Goal: Transaction & Acquisition: Book appointment/travel/reservation

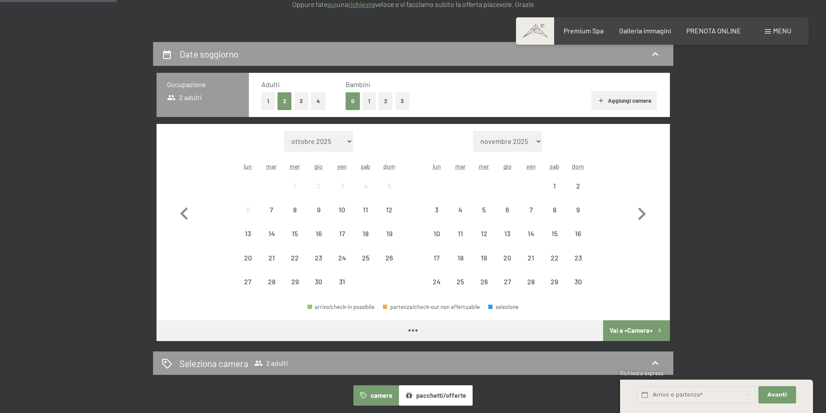
scroll to position [173, 0]
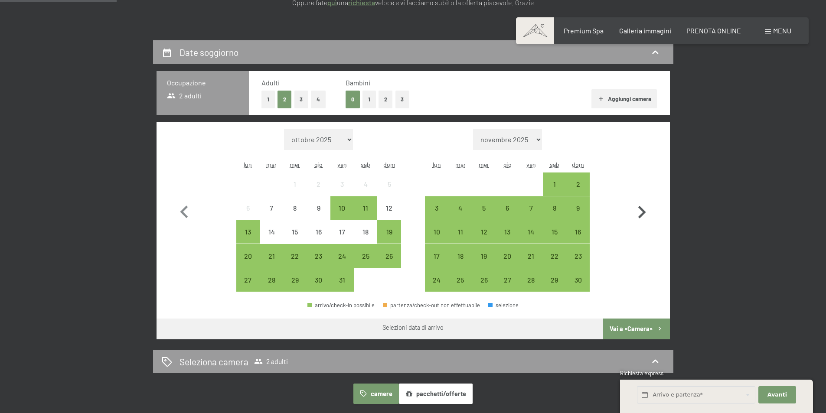
click at [642, 215] on icon "button" at bounding box center [642, 212] width 8 height 13
select select "[DATE]"
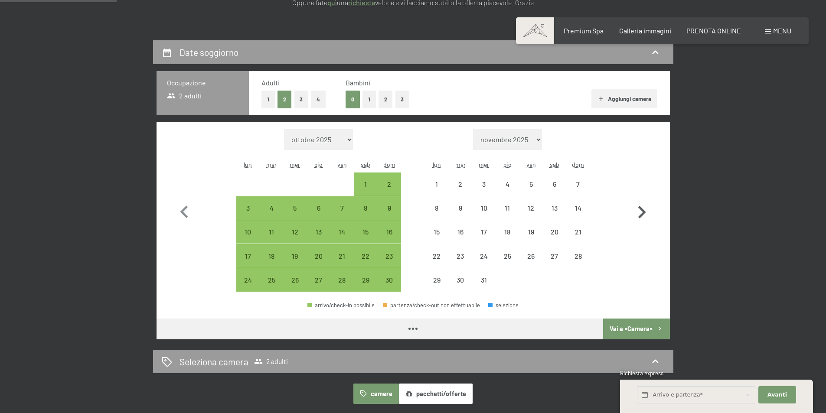
click at [642, 215] on icon "button" at bounding box center [642, 212] width 8 height 13
select select "[DATE]"
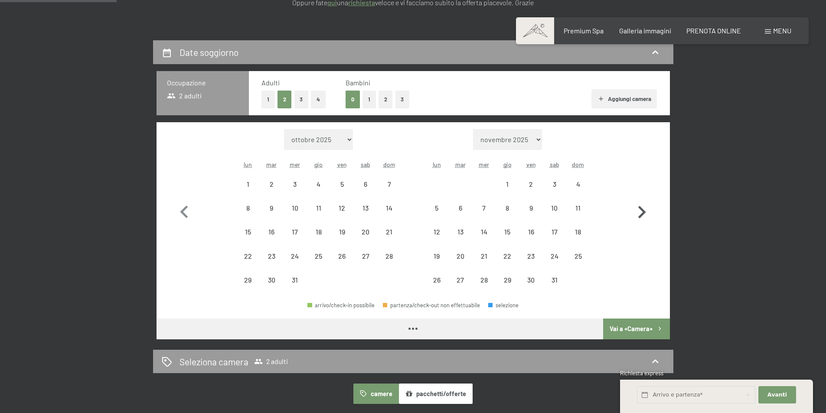
select select "[DATE]"
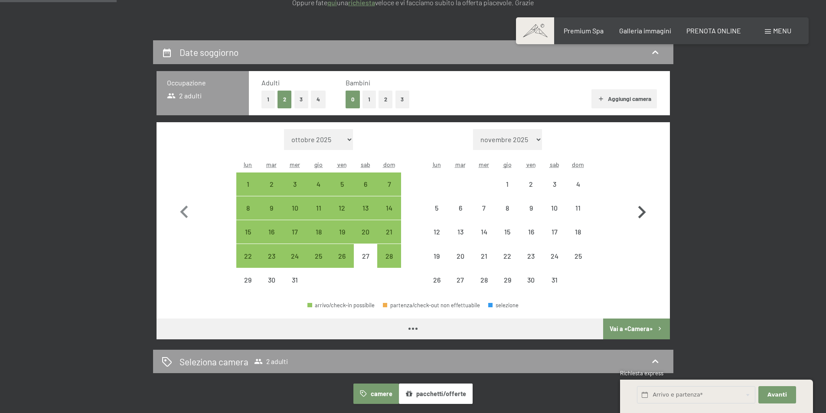
select select "[DATE]"
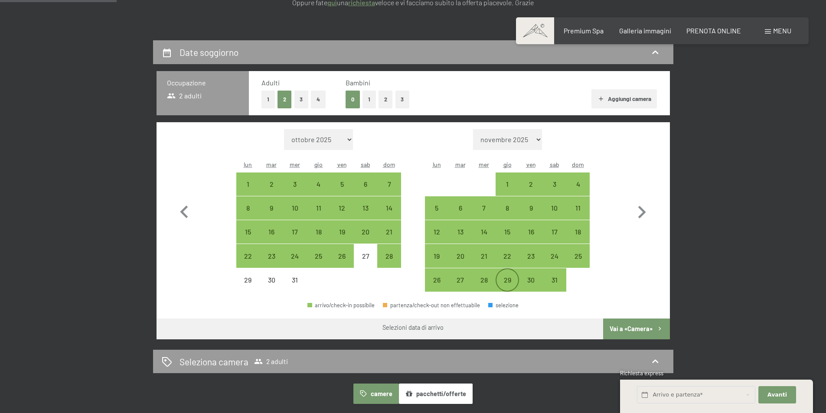
click at [498, 277] on div "29" at bounding box center [507, 288] width 22 height 22
select select "[DATE]"
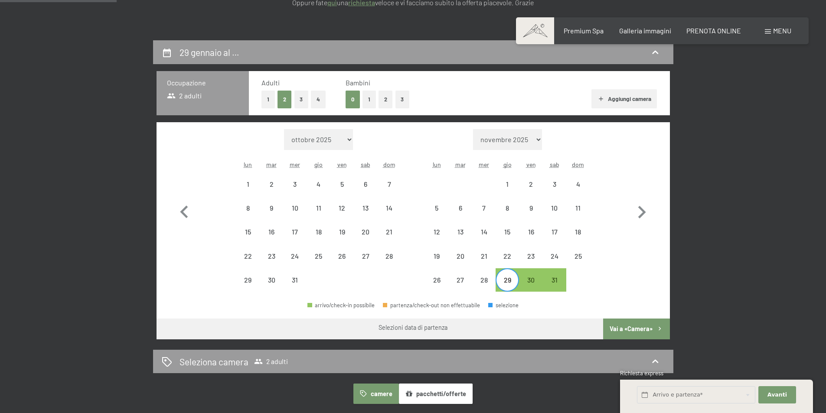
click at [581, 285] on div at bounding box center [577, 279] width 23 height 23
click at [643, 209] on icon "button" at bounding box center [641, 212] width 25 height 25
select select "[DATE]"
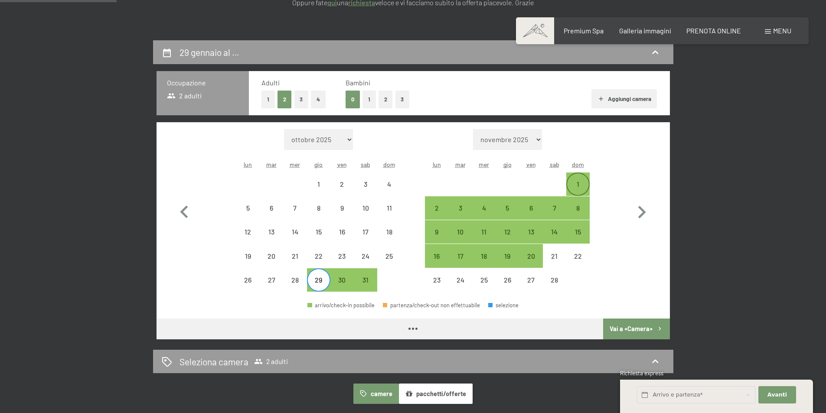
click at [586, 185] on div "1" at bounding box center [578, 192] width 22 height 22
select select "[DATE]"
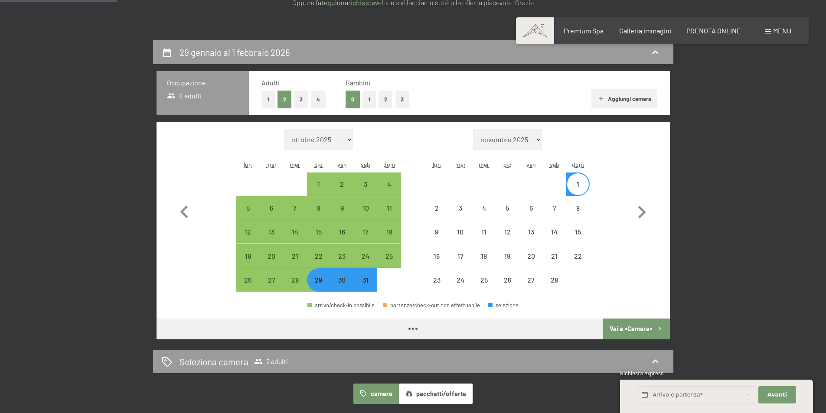
select select "[DATE]"
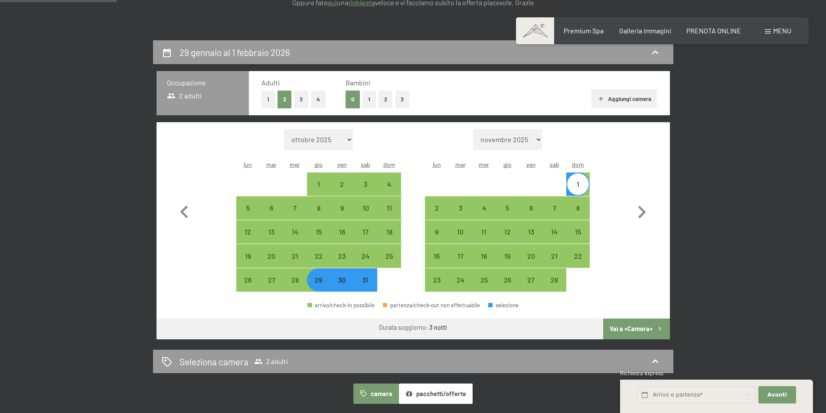
click at [644, 331] on button "Vai a «Camera»" at bounding box center [636, 329] width 66 height 21
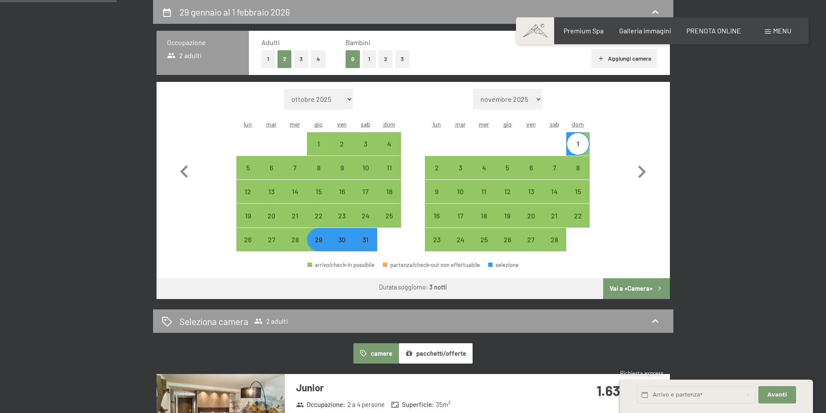
select select "[DATE]"
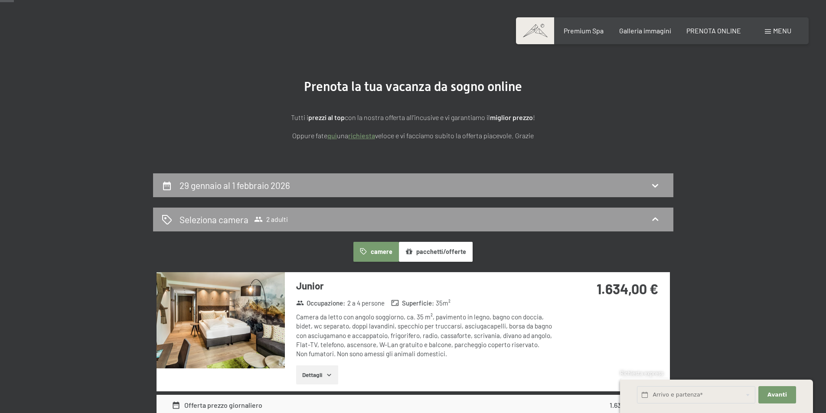
scroll to position [0, 0]
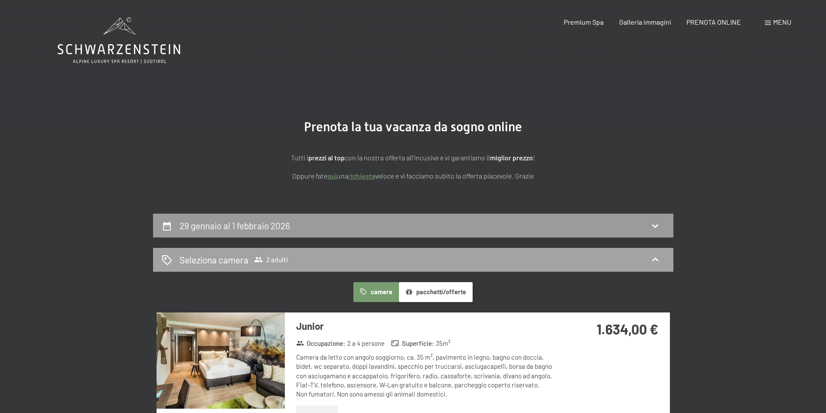
click at [271, 256] on span "2 adulti" at bounding box center [271, 259] width 34 height 9
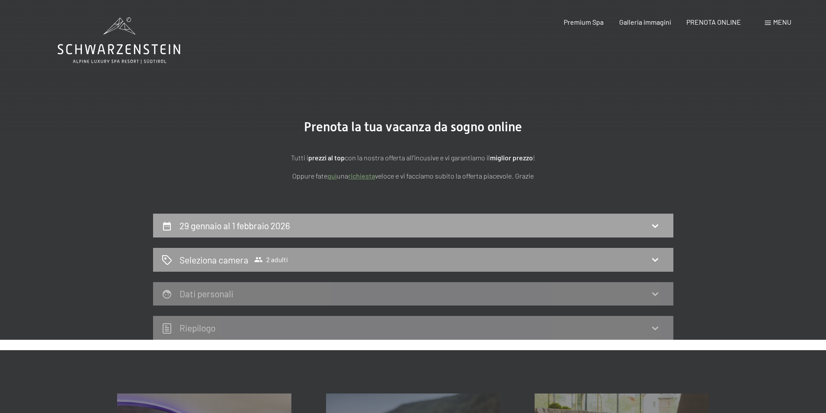
click at [286, 225] on h2 "29 gennaio al 1 febbraio 2026" at bounding box center [234, 225] width 111 height 11
select select "[DATE]"
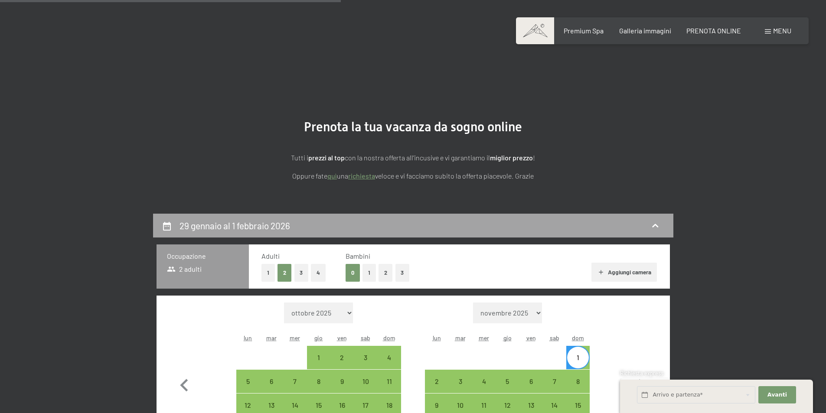
scroll to position [214, 0]
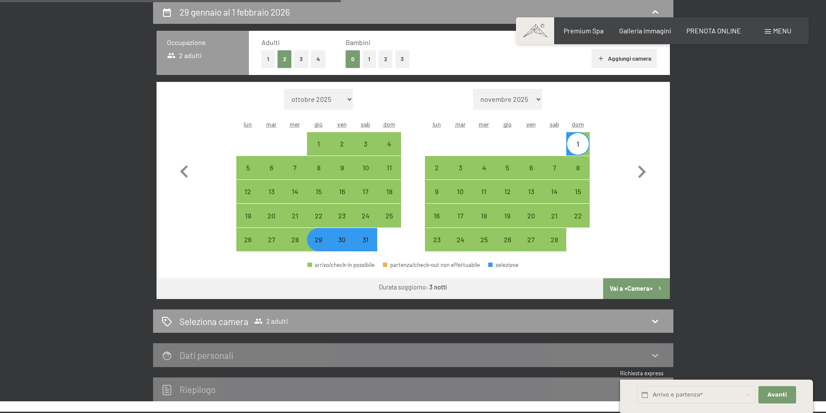
click at [365, 240] on div "31" at bounding box center [366, 247] width 22 height 22
select select "[DATE]"
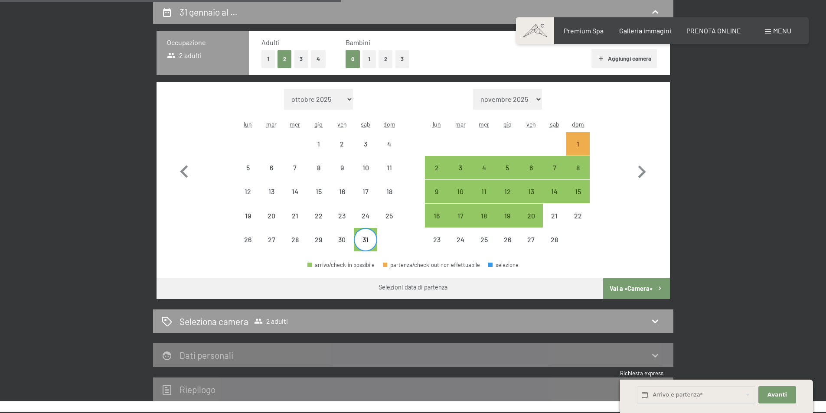
click at [632, 285] on button "Vai a «Camera»" at bounding box center [636, 288] width 66 height 21
select select "[DATE]"
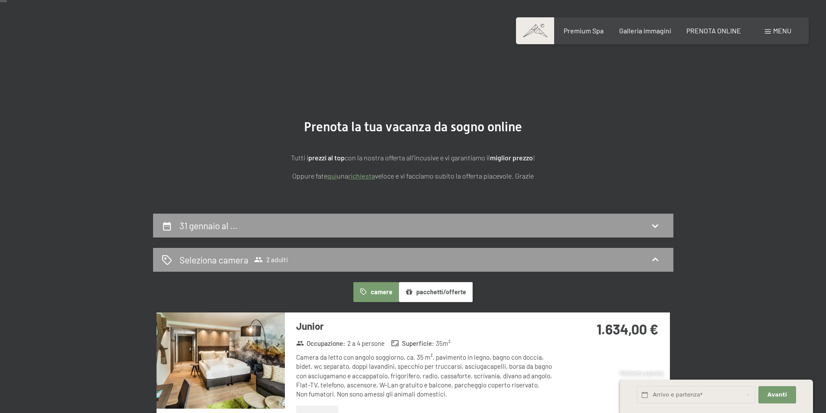
scroll to position [130, 0]
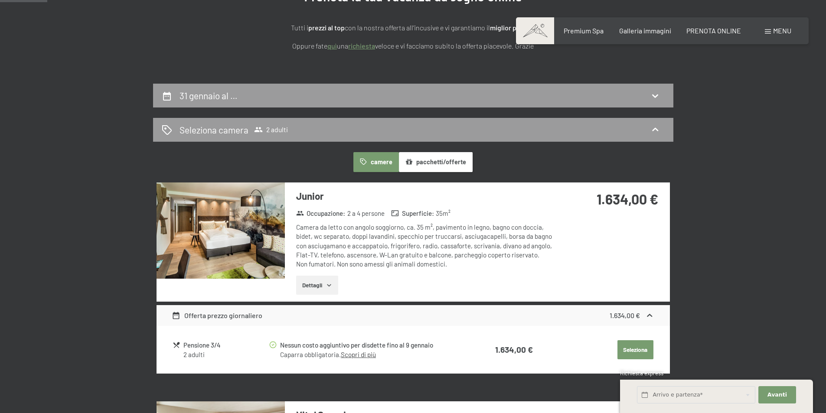
click at [216, 83] on section "Prenota la tua vacanza da sogno online Tutti i prezzi al top con la nostra offe…" at bounding box center [413, 20] width 826 height 127
click at [221, 92] on h2 "31 gennaio al …" at bounding box center [208, 95] width 58 height 11
select select "[DATE]"
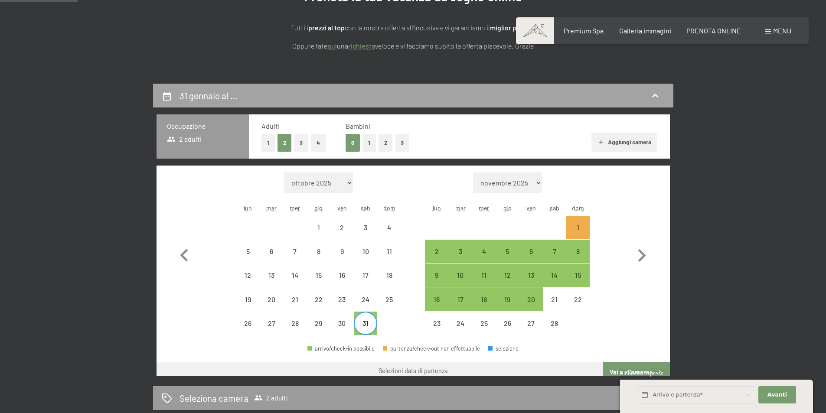
scroll to position [214, 0]
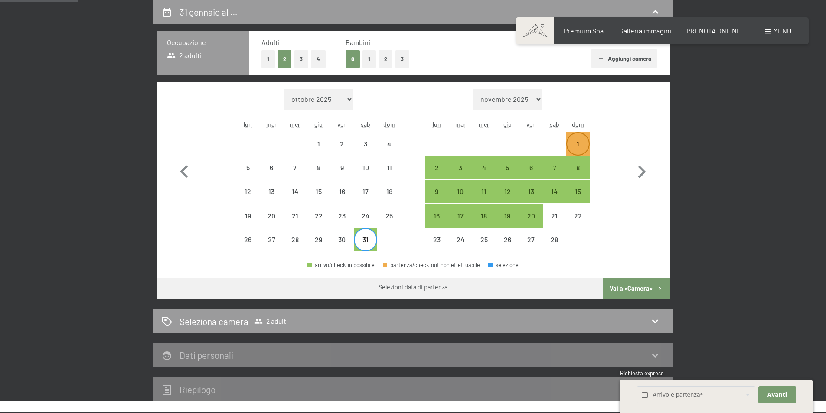
click at [576, 140] on div "1" at bounding box center [578, 151] width 22 height 22
select select "[DATE]"
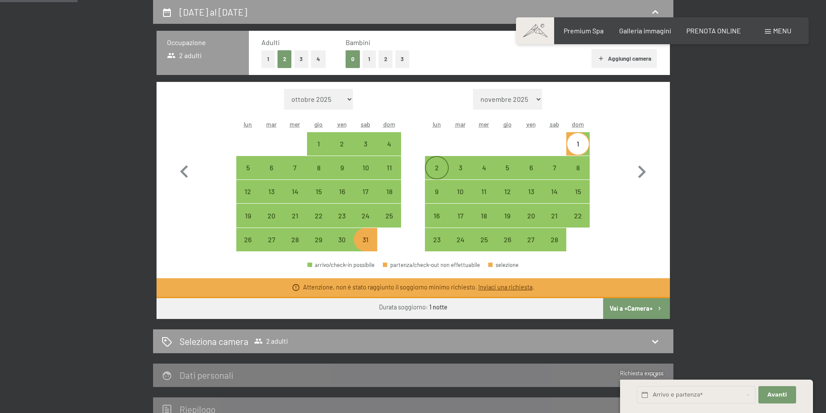
click at [428, 168] on div "2" at bounding box center [437, 175] width 22 height 22
select select "[DATE]"
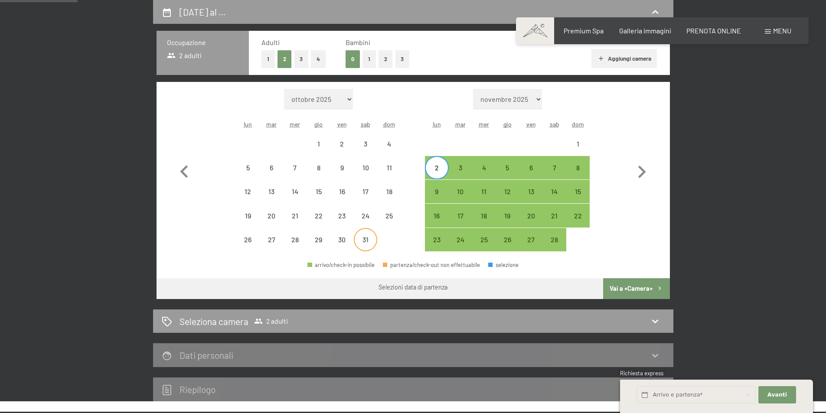
click at [368, 241] on div "31" at bounding box center [366, 247] width 22 height 22
select select "[DATE]"
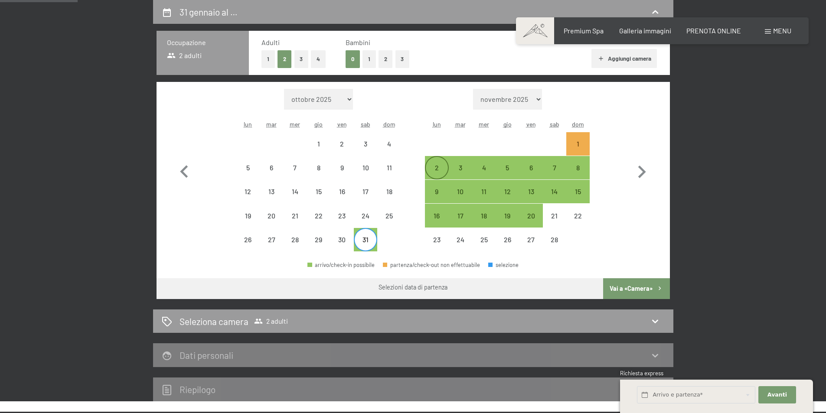
click at [430, 178] on div "2" at bounding box center [437, 175] width 22 height 22
select select "[DATE]"
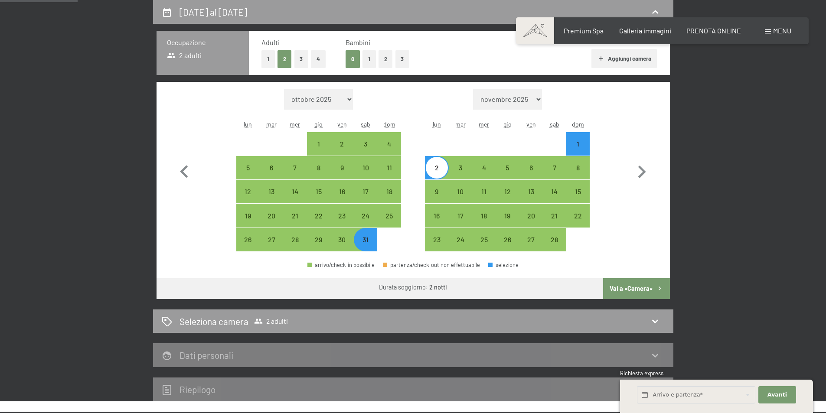
click at [648, 291] on button "Vai a «Camera»" at bounding box center [636, 288] width 66 height 21
select select "[DATE]"
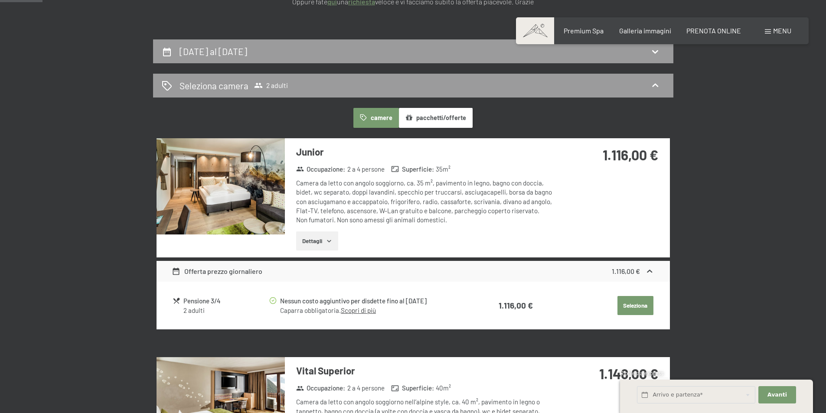
scroll to position [127, 0]
